Goal: Transaction & Acquisition: Purchase product/service

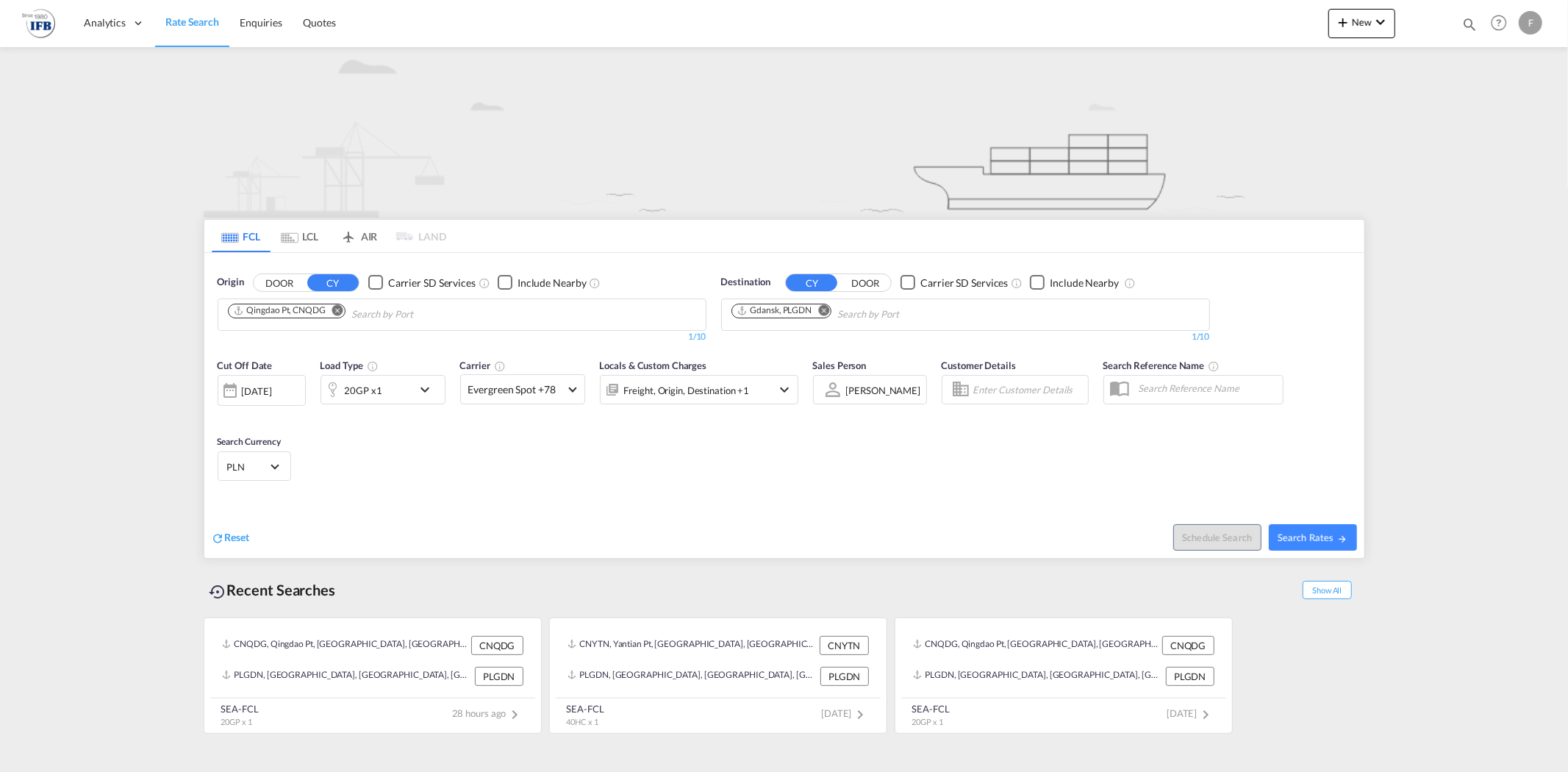
click at [343, 312] on md-icon "Remove" at bounding box center [337, 310] width 11 height 11
click at [343, 317] on input "Chips input." at bounding box center [297, 314] width 139 height 24
type input "yantian"
click at [303, 342] on div "Yantian Pt China CNYTN" at bounding box center [341, 348] width 280 height 44
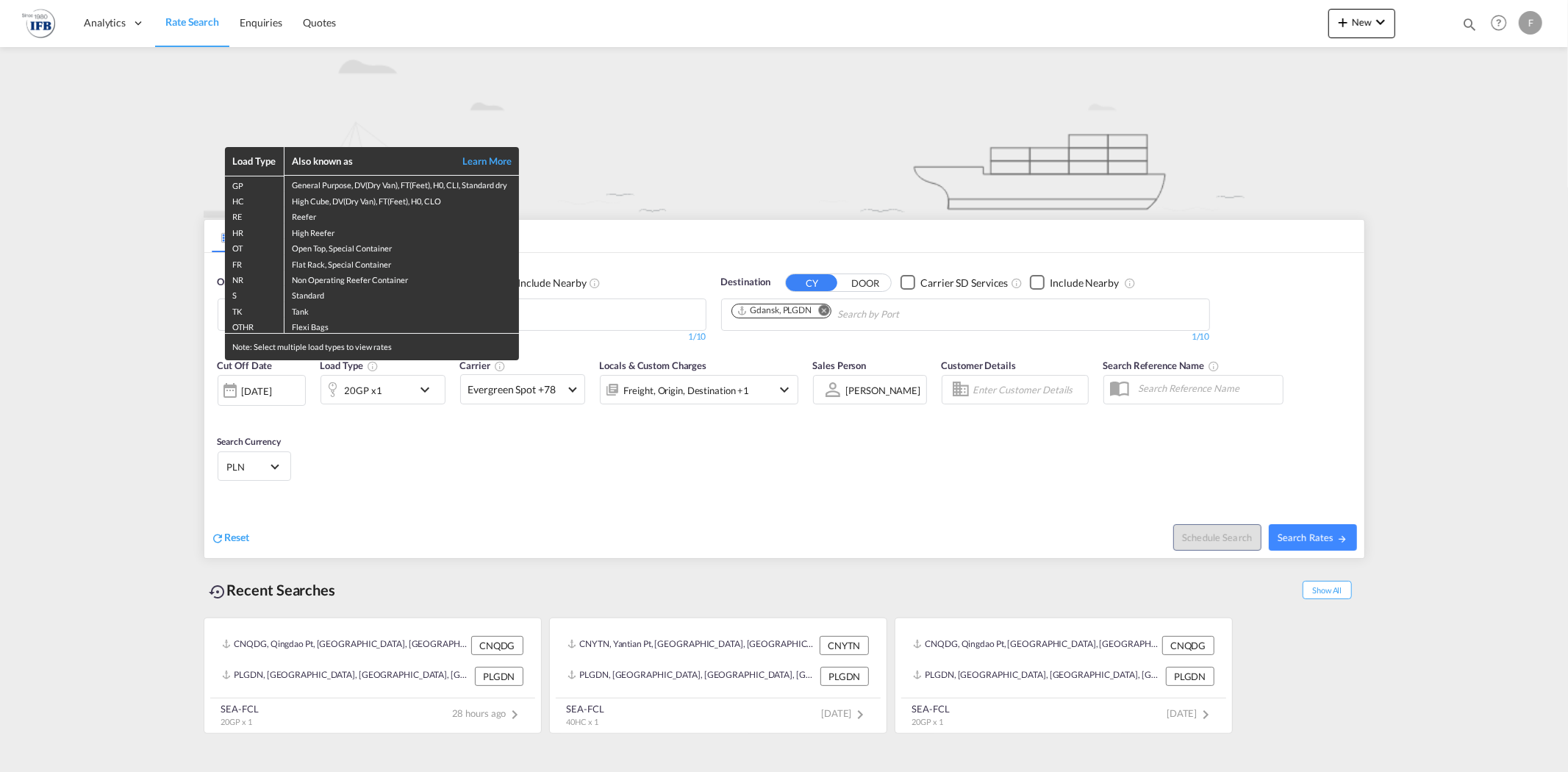
click at [417, 395] on div "Load Type Also known as Learn More GP General Purpose, DV(Dry Van), FT(Feet), H…" at bounding box center [784, 386] width 1568 height 772
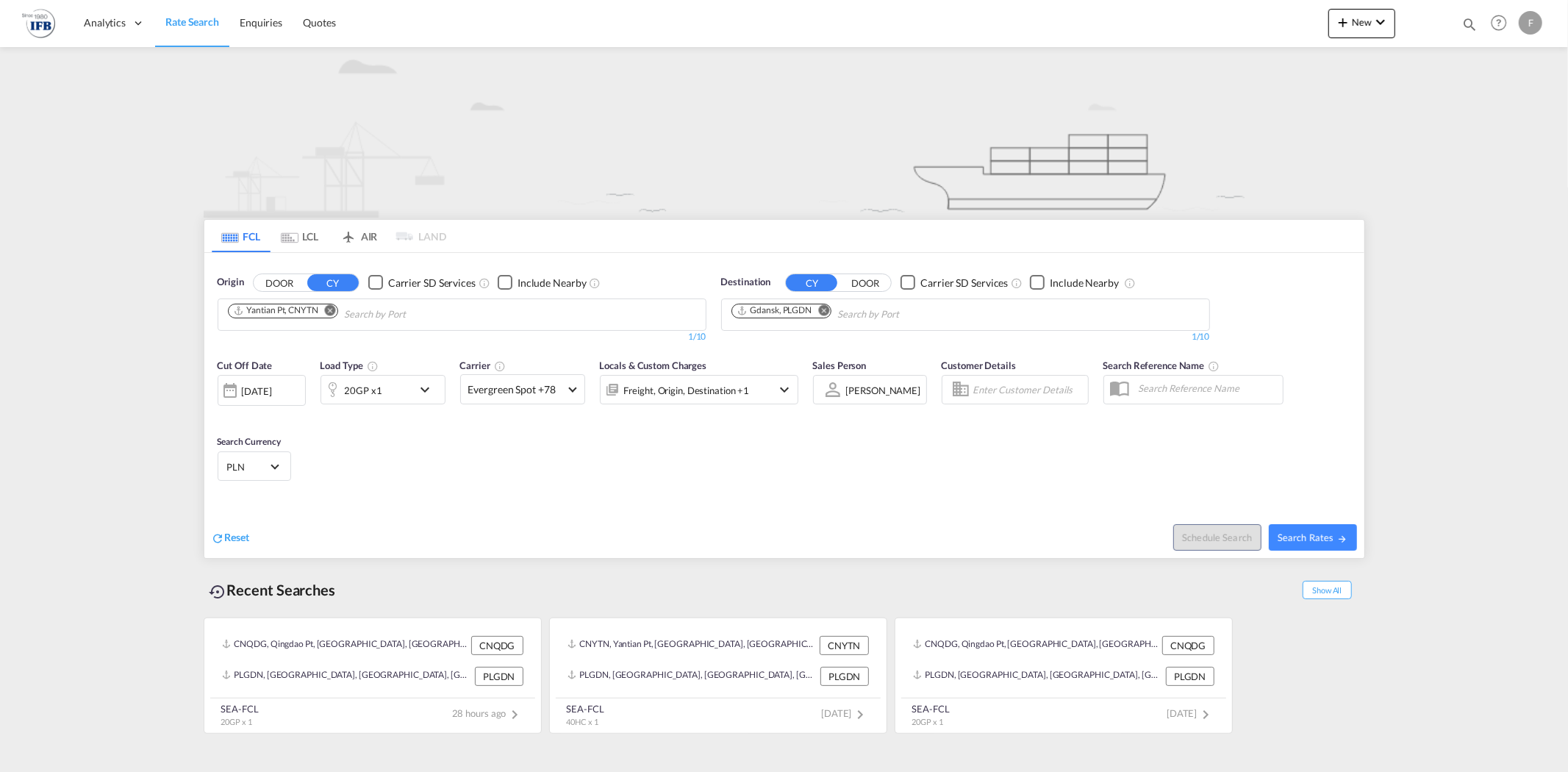
click at [417, 394] on md-icon "icon-chevron-down" at bounding box center [428, 389] width 25 height 18
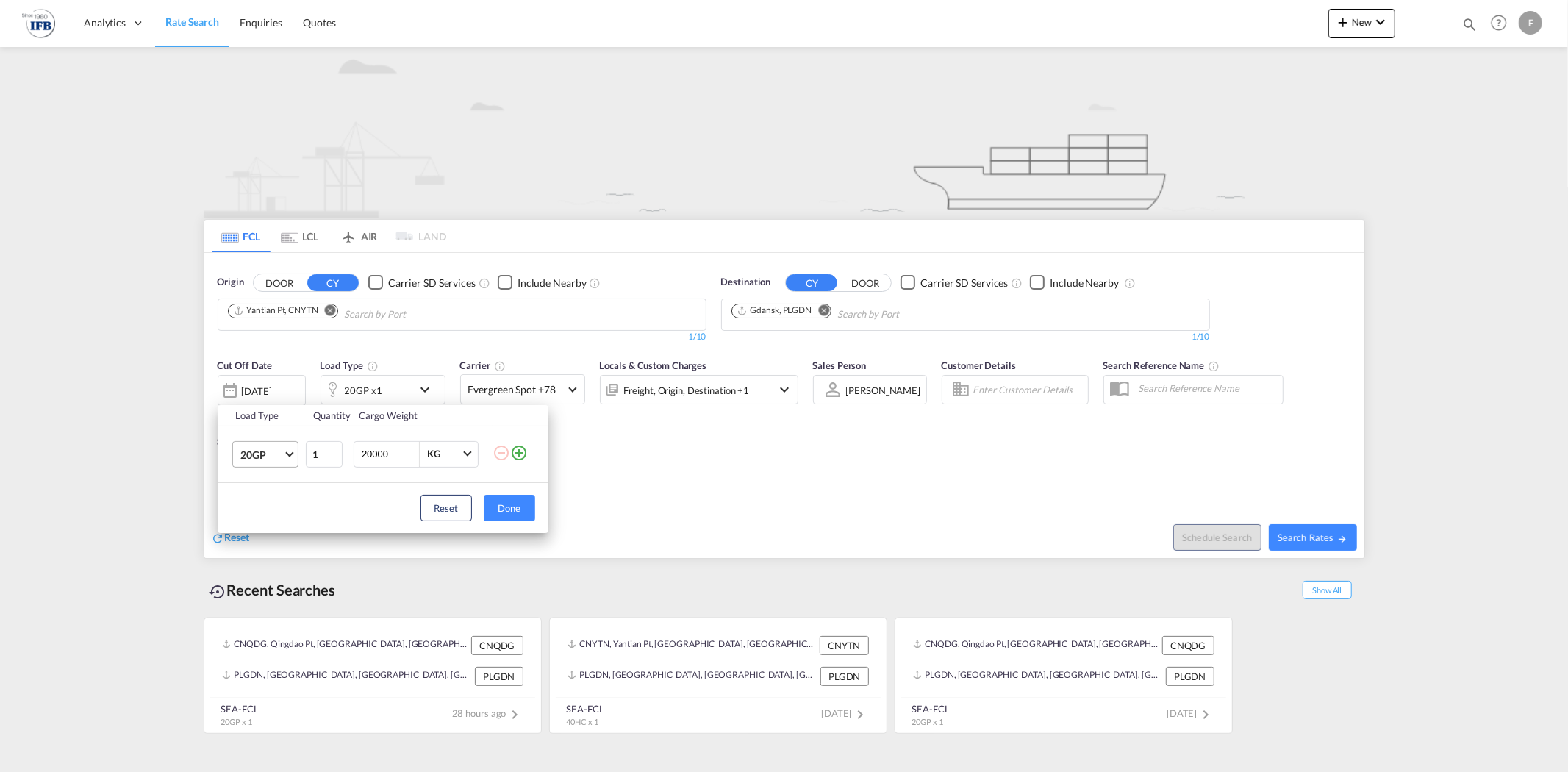
click at [282, 458] on span "20GP" at bounding box center [261, 455] width 42 height 15
click at [267, 515] on md-option "40HC" at bounding box center [278, 525] width 100 height 35
click at [494, 512] on button "Done" at bounding box center [509, 508] width 52 height 26
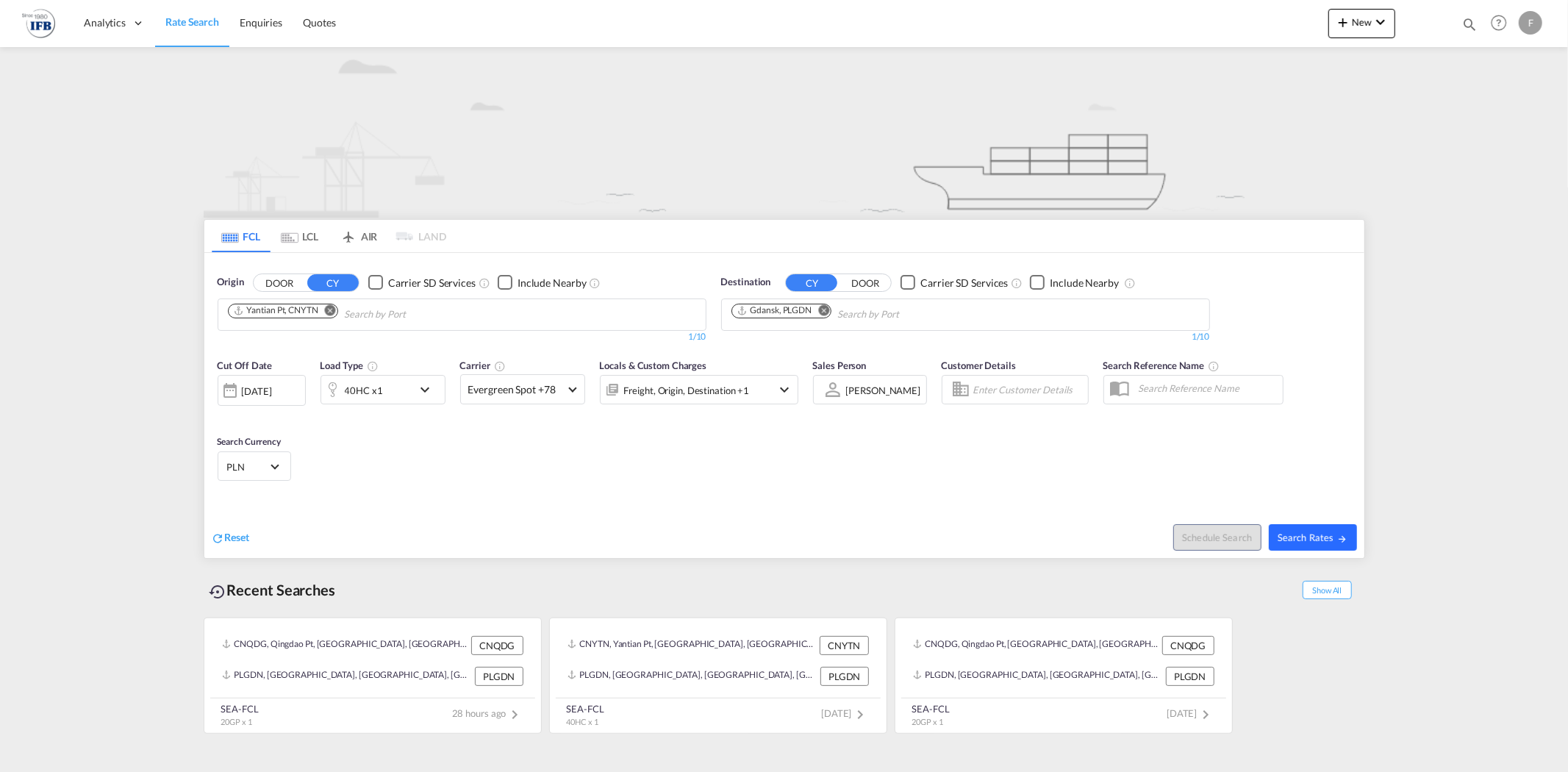
click at [1329, 541] on span "Search Rates" at bounding box center [1313, 537] width 71 height 12
type input "CNYTN to PLGDN / [DATE]"
